Goal: Find specific page/section: Find specific page/section

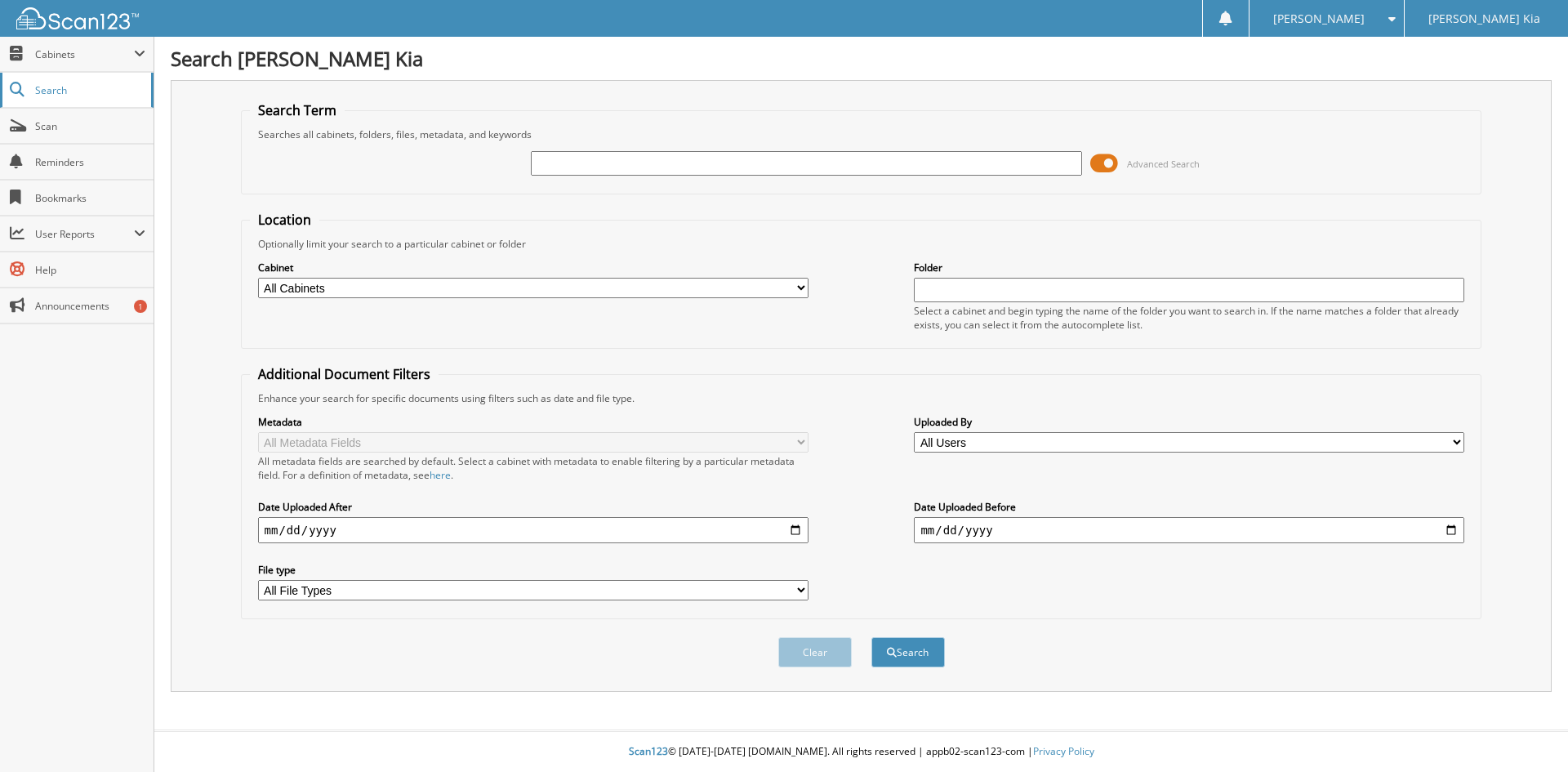
click at [52, 92] on span "Search" at bounding box center [89, 90] width 107 height 14
type input "9"
type input "60809"
click at [871, 637] on button "Search" at bounding box center [907, 652] width 73 height 30
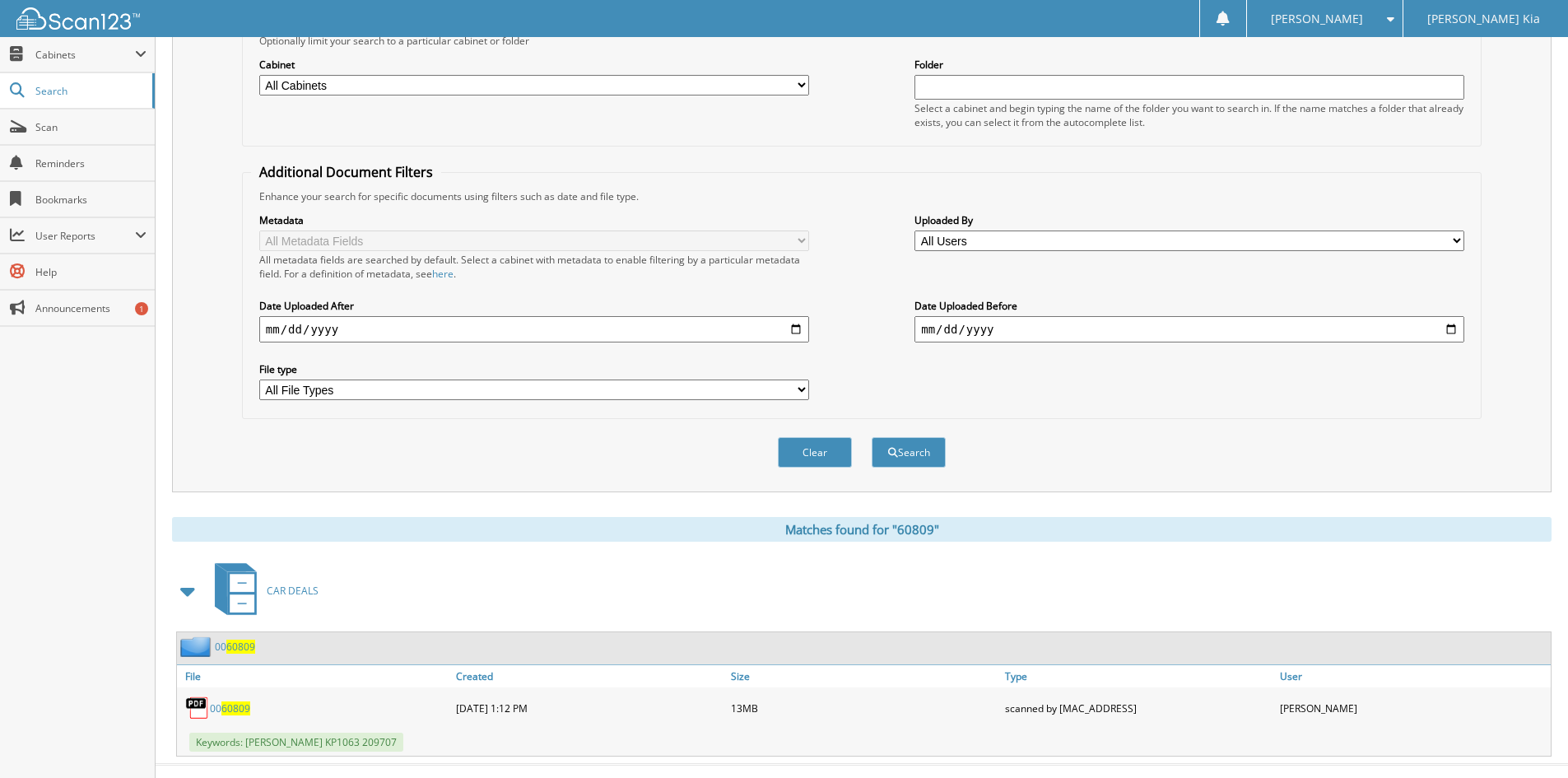
scroll to position [234, 0]
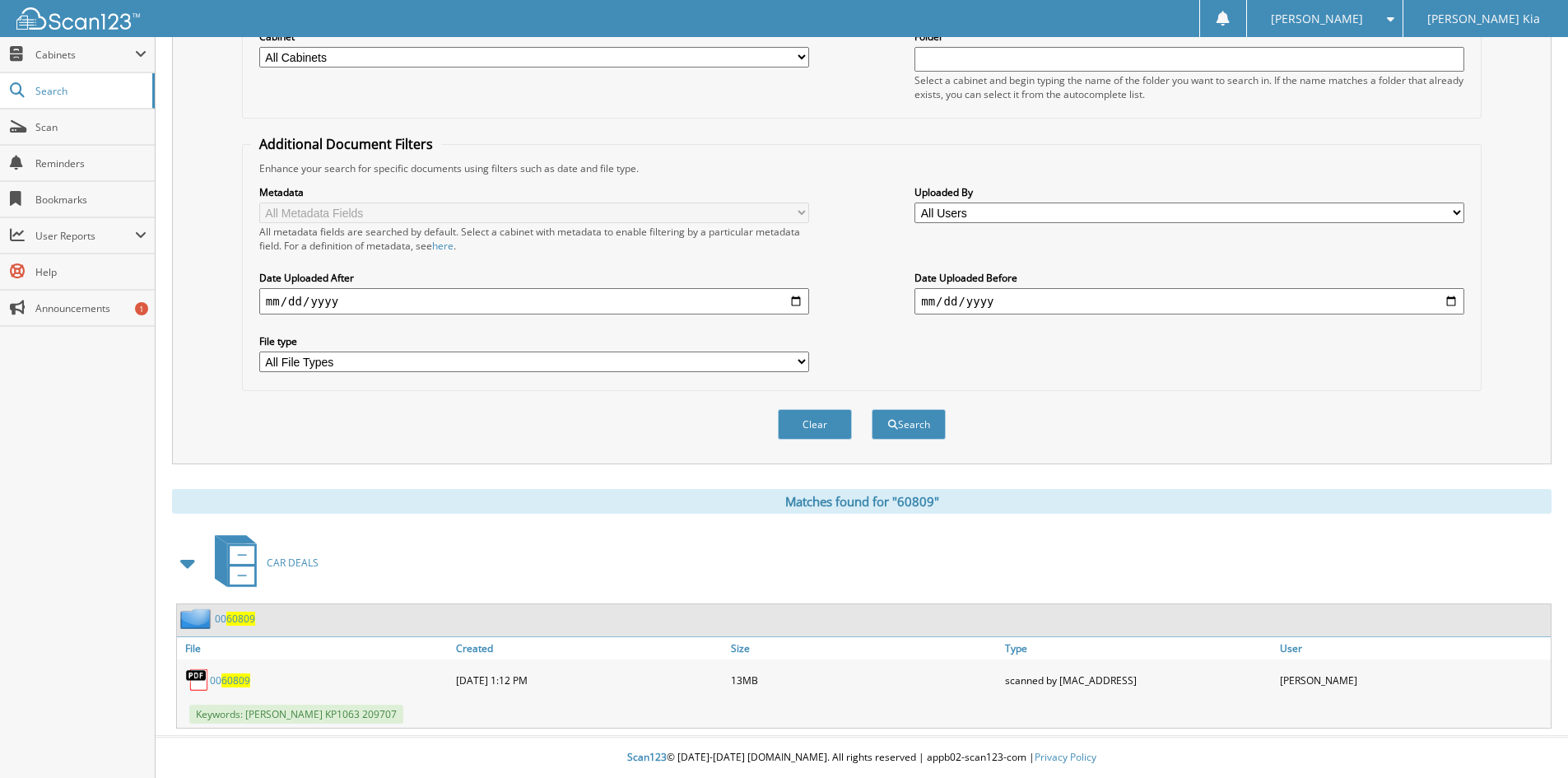
click at [220, 688] on div "00 60809" at bounding box center [315, 680] width 275 height 32
click at [225, 681] on span "60809" at bounding box center [235, 681] width 29 height 14
